Goal: Task Accomplishment & Management: Complete application form

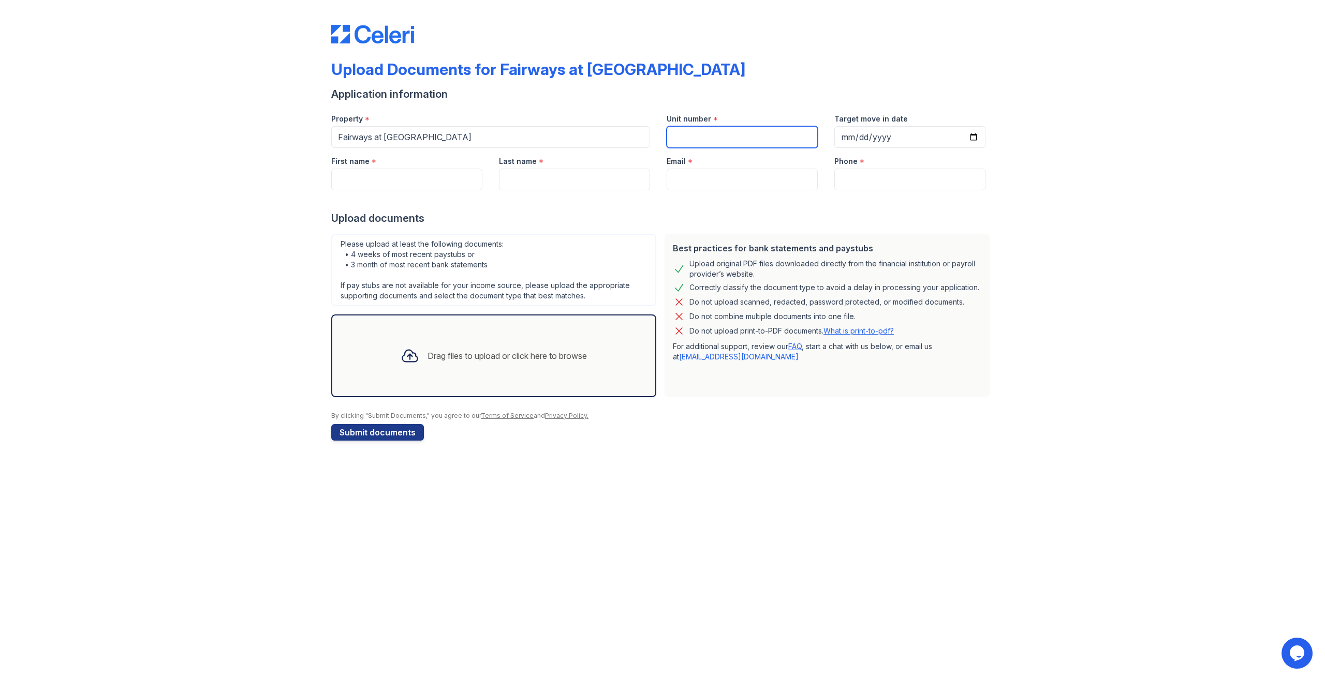
click at [695, 139] on input "Unit number" at bounding box center [741, 137] width 151 height 22
type input "1311"
click at [849, 135] on input "Target move in date" at bounding box center [909, 137] width 151 height 22
click at [849, 139] on input "Target move in date" at bounding box center [909, 137] width 151 height 22
type input "[DATE]"
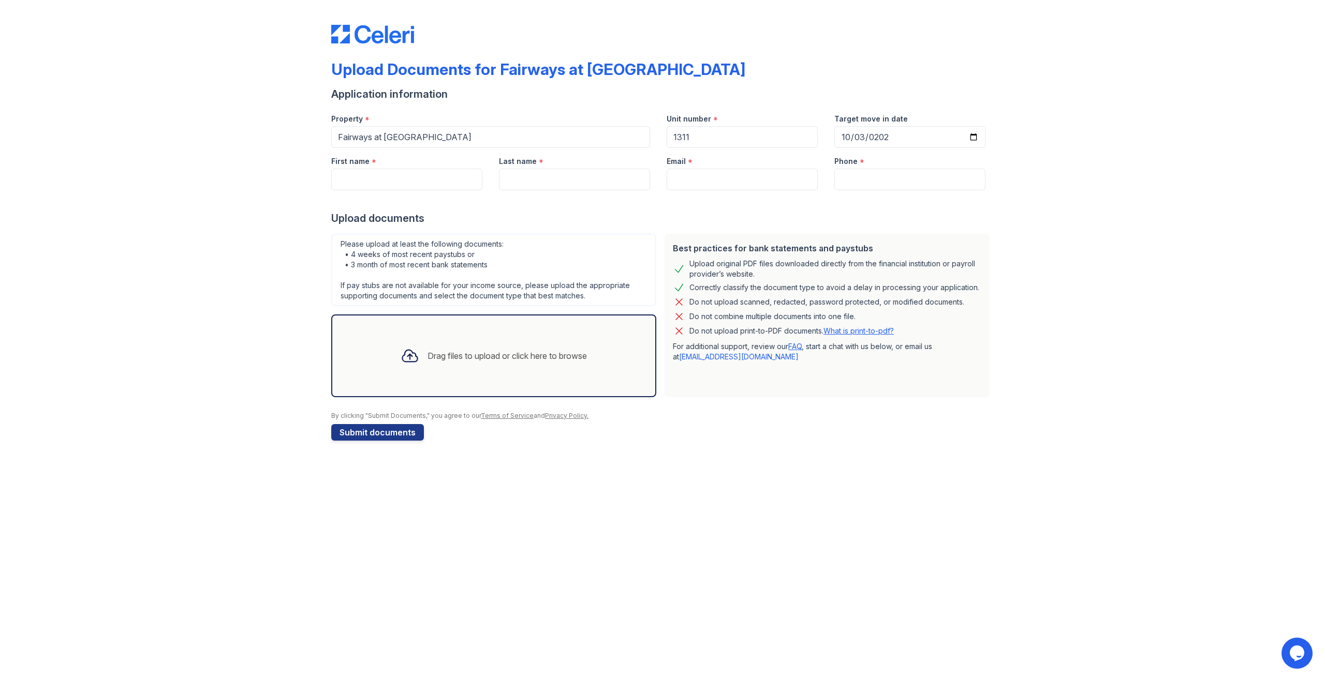
drag, startPoint x: 855, startPoint y: 521, endPoint x: 636, endPoint y: 319, distance: 297.7
click at [856, 521] on div "Upload Documents for Fairways at [GEOGRAPHIC_DATA] Application information Prop…" at bounding box center [662, 339] width 1325 height 679
click at [388, 175] on input "First name" at bounding box center [406, 180] width 151 height 22
click at [401, 179] on input "Pratikkathiriya" at bounding box center [406, 180] width 151 height 22
type input "[PERSON_NAME]"
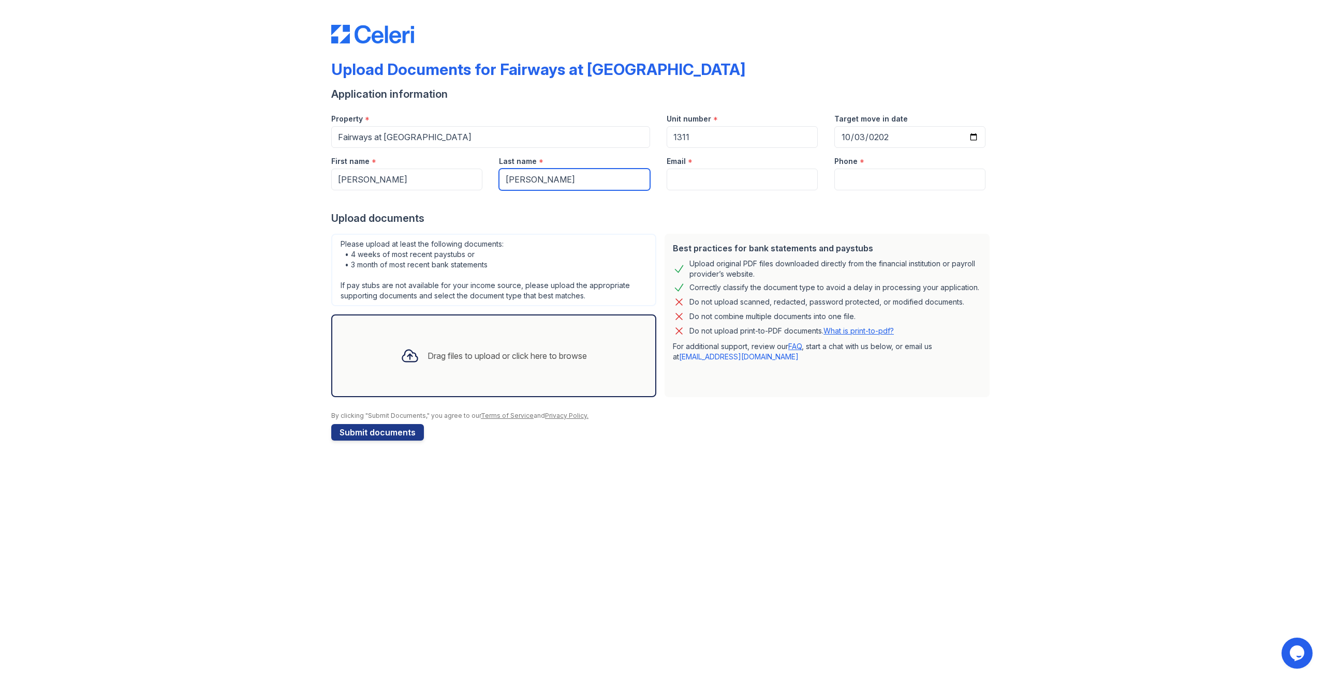
type input "[PERSON_NAME]"
type input "[EMAIL_ADDRESS][DOMAIN_NAME]"
type input "[PHONE_NUMBER]"
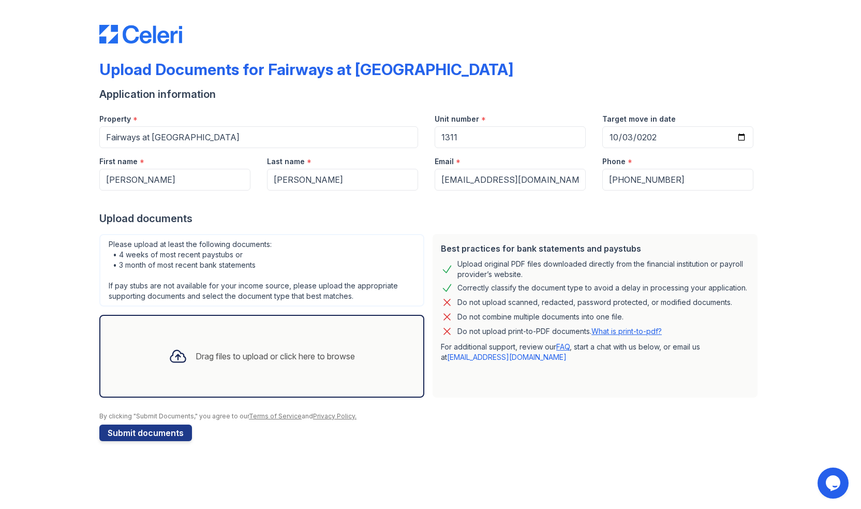
click at [177, 355] on icon at bounding box center [177, 356] width 15 height 12
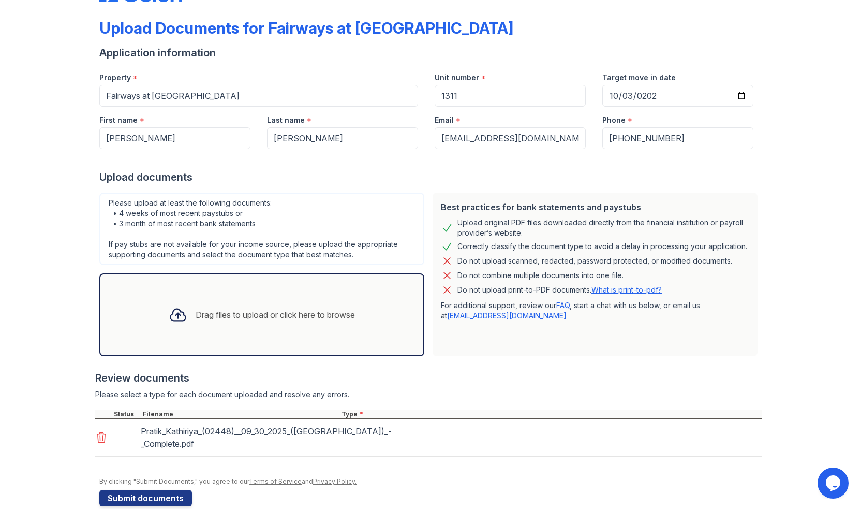
scroll to position [58, 0]
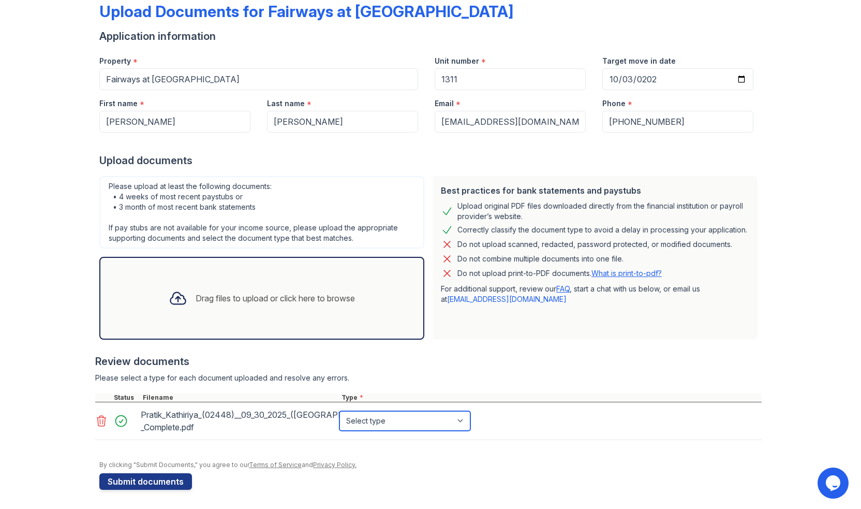
click at [392, 420] on select "Select type Paystub Bank Statement Offer Letter Tax Documents Benefit Award Let…" at bounding box center [404, 421] width 131 height 20
select select "paystub"
click at [339, 411] on select "Select type Paystub Bank Statement Offer Letter Tax Documents Benefit Award Let…" at bounding box center [404, 421] width 131 height 20
click at [171, 478] on button "Submit documents" at bounding box center [145, 481] width 93 height 17
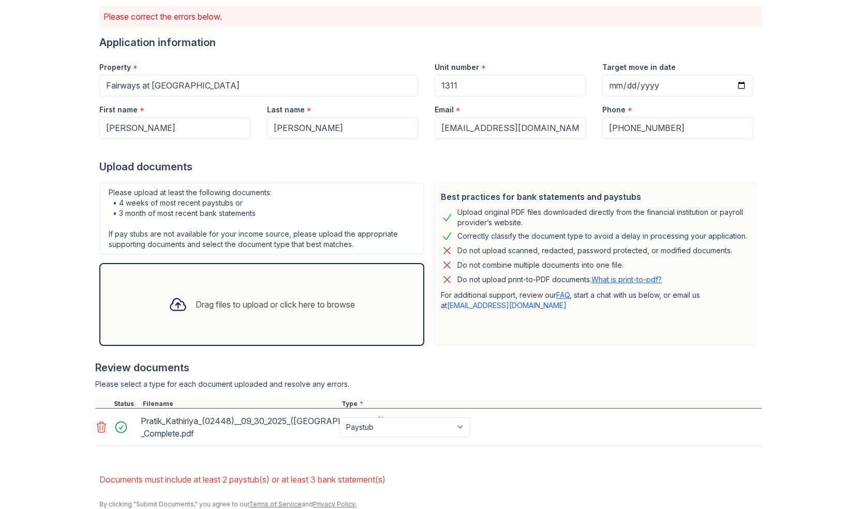
scroll to position [120, 0]
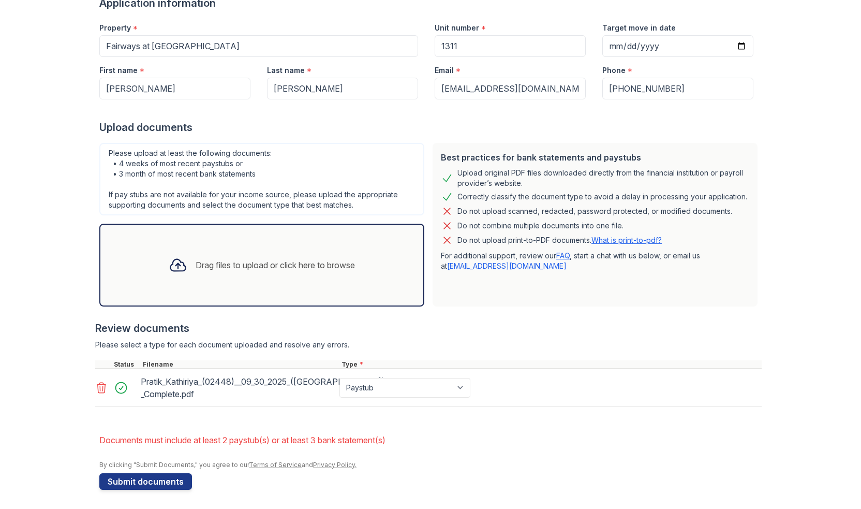
click at [257, 256] on div "Drag files to upload or click here to browse" at bounding box center [261, 264] width 203 height 35
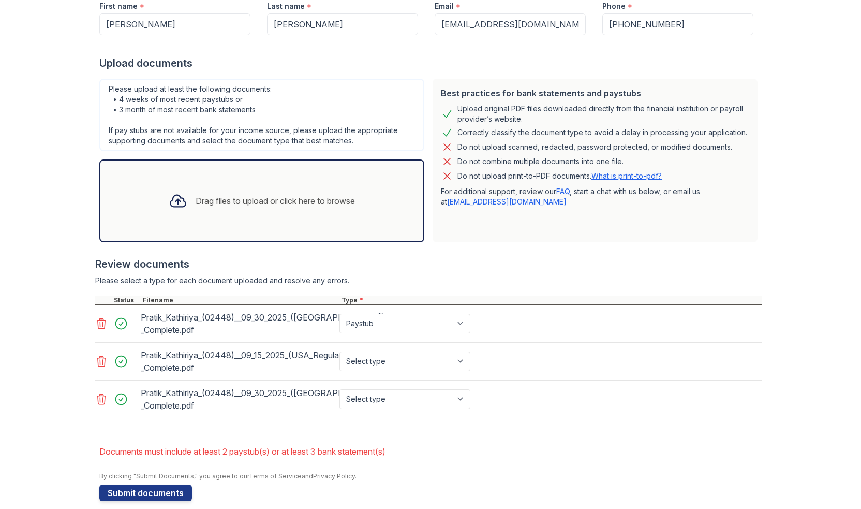
scroll to position [196, 0]
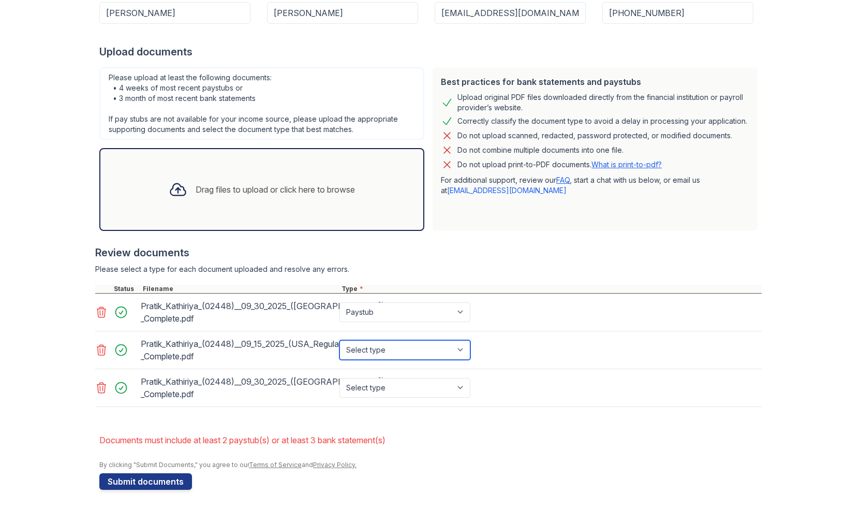
click at [412, 357] on select "Select type Paystub Bank Statement Offer Letter Tax Documents Benefit Award Let…" at bounding box center [404, 350] width 131 height 20
select select "paystub"
click at [339, 340] on select "Select type Paystub Bank Statement Offer Letter Tax Documents Benefit Award Let…" at bounding box center [404, 350] width 131 height 20
click at [98, 311] on icon at bounding box center [101, 312] width 9 height 10
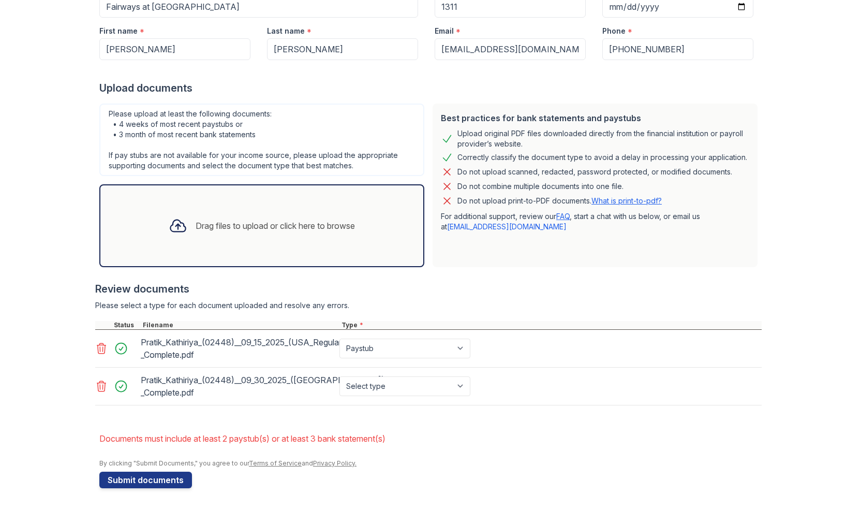
scroll to position [158, 0]
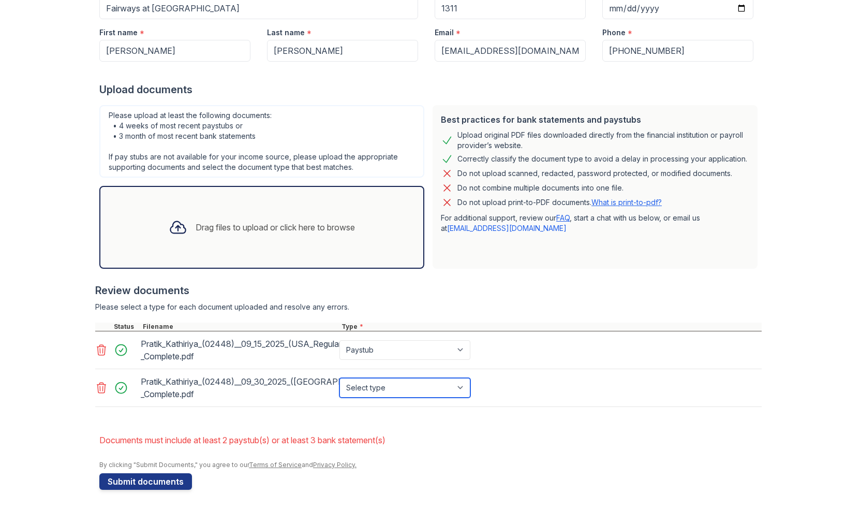
click at [381, 385] on select "Select type Paystub Bank Statement Offer Letter Tax Documents Benefit Award Let…" at bounding box center [404, 388] width 131 height 20
select select "paystub"
click at [339, 378] on select "Select type Paystub Bank Statement Offer Letter Tax Documents Benefit Award Let…" at bounding box center [404, 388] width 131 height 20
click at [466, 416] on div at bounding box center [428, 412] width 666 height 10
click at [176, 477] on button "Submit documents" at bounding box center [145, 481] width 93 height 17
